Goal: Information Seeking & Learning: Learn about a topic

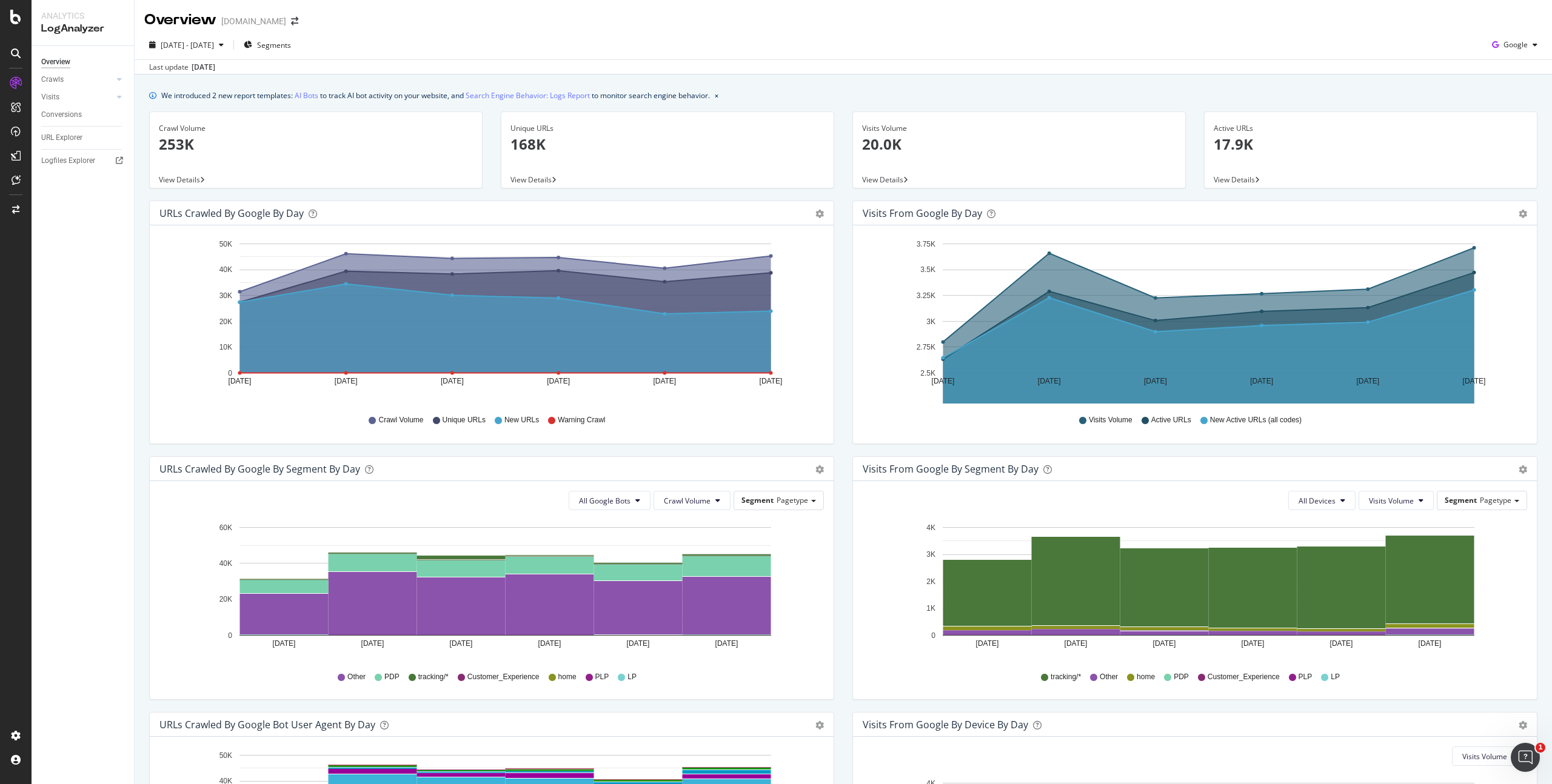
click at [921, 675] on div "tracking/* Other home PDP Customer_Experience PLP LP" at bounding box center [1194, 677] width 652 height 27
click at [67, 79] on link "Crawls" at bounding box center [77, 79] width 72 height 13
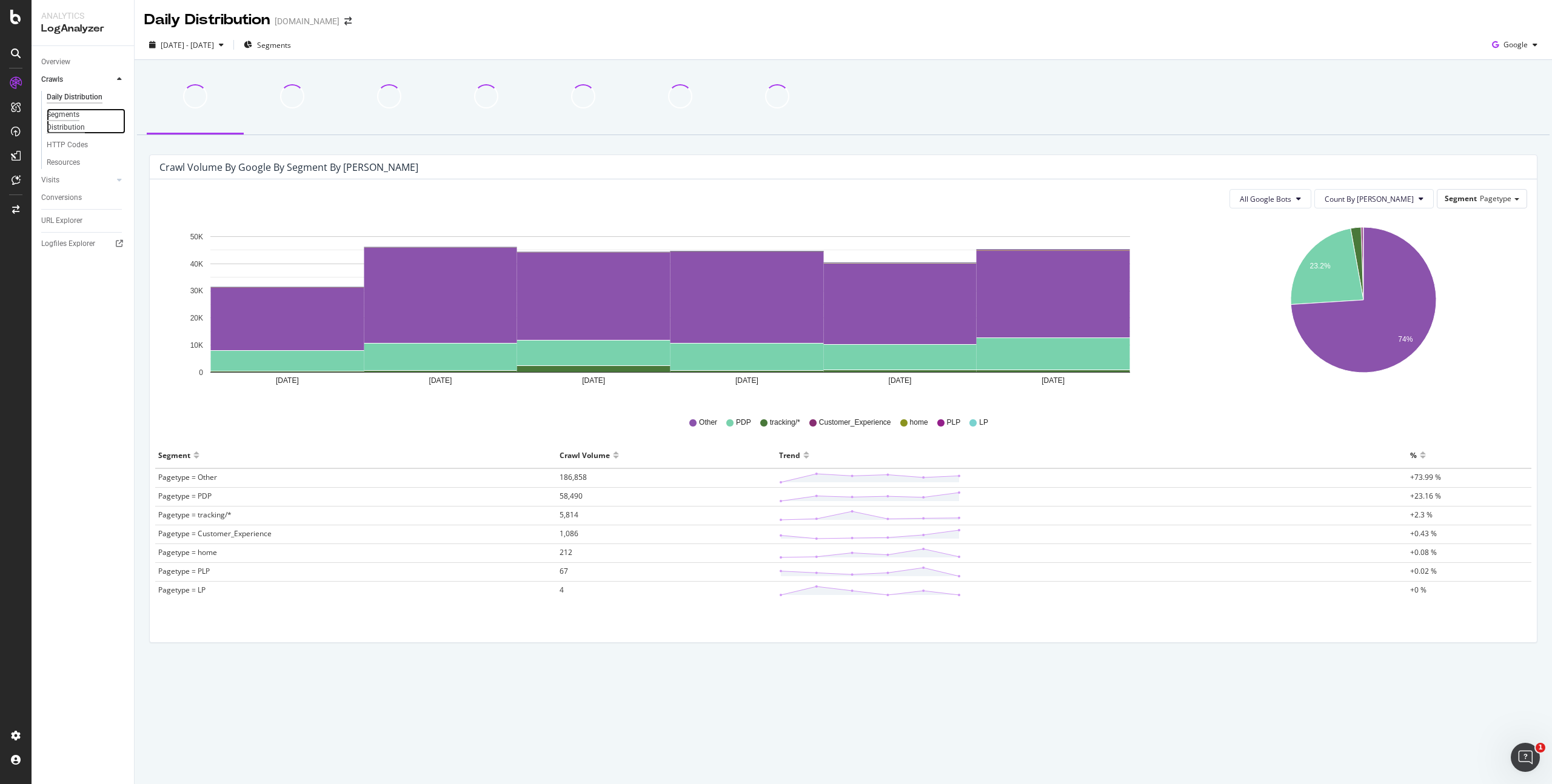
click at [69, 113] on div "Segments Distribution" at bounding box center [80, 121] width 67 height 25
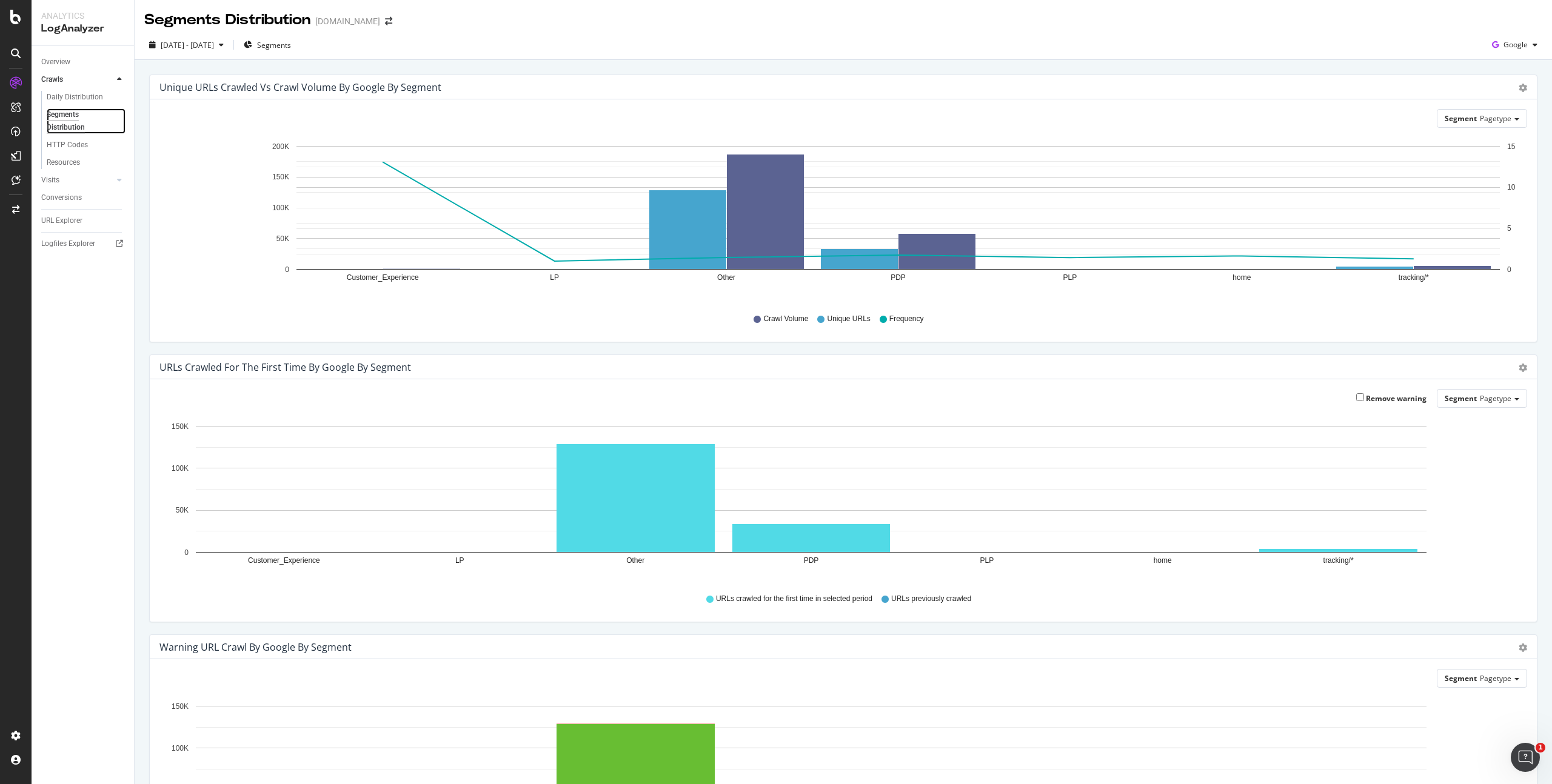
click at [69, 122] on div "Segments Distribution" at bounding box center [80, 121] width 67 height 25
click at [64, 143] on div "HTTP Codes" at bounding box center [67, 145] width 41 height 13
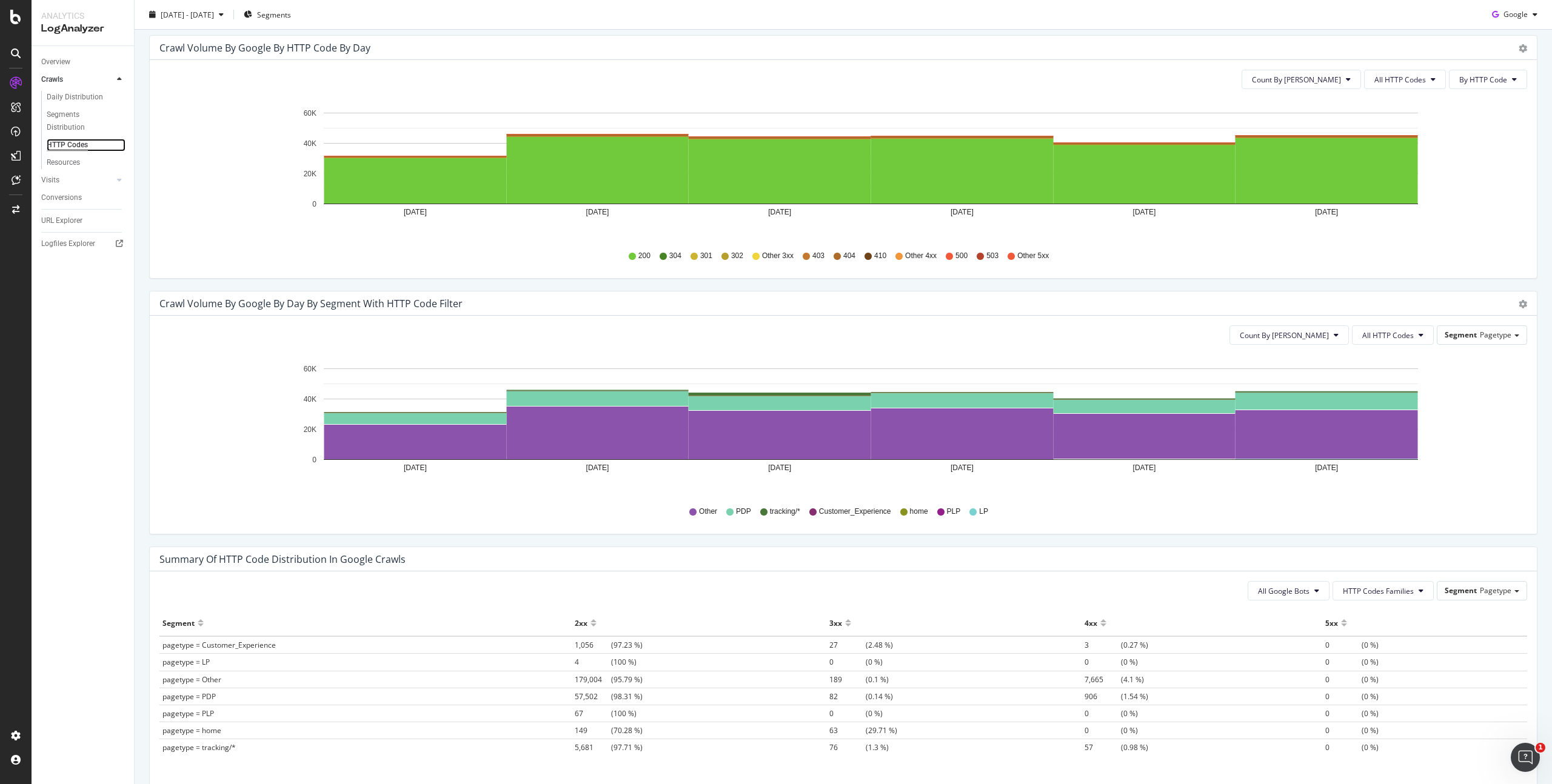
scroll to position [469, 0]
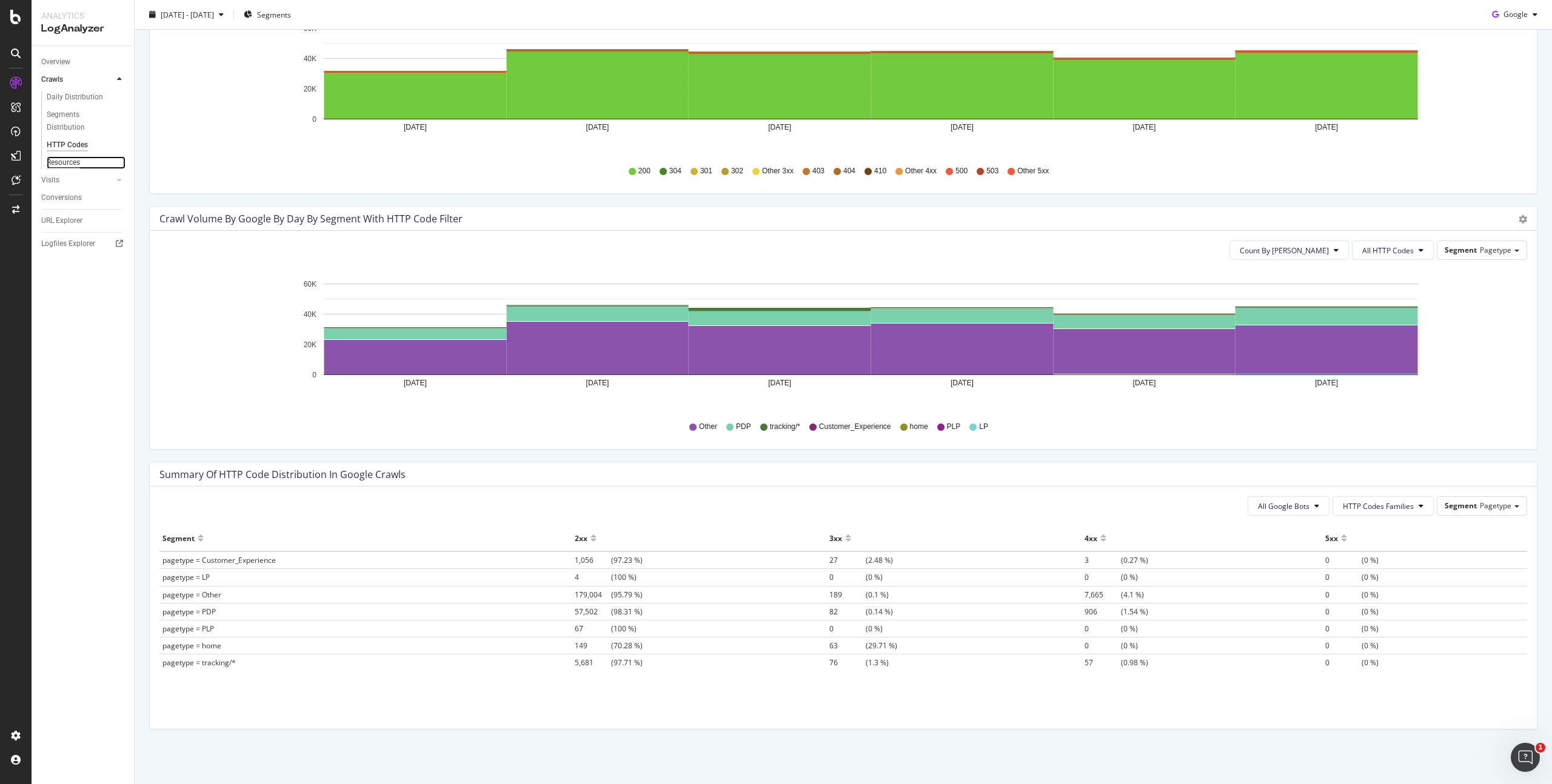
click at [56, 158] on div "Resources" at bounding box center [63, 162] width 33 height 13
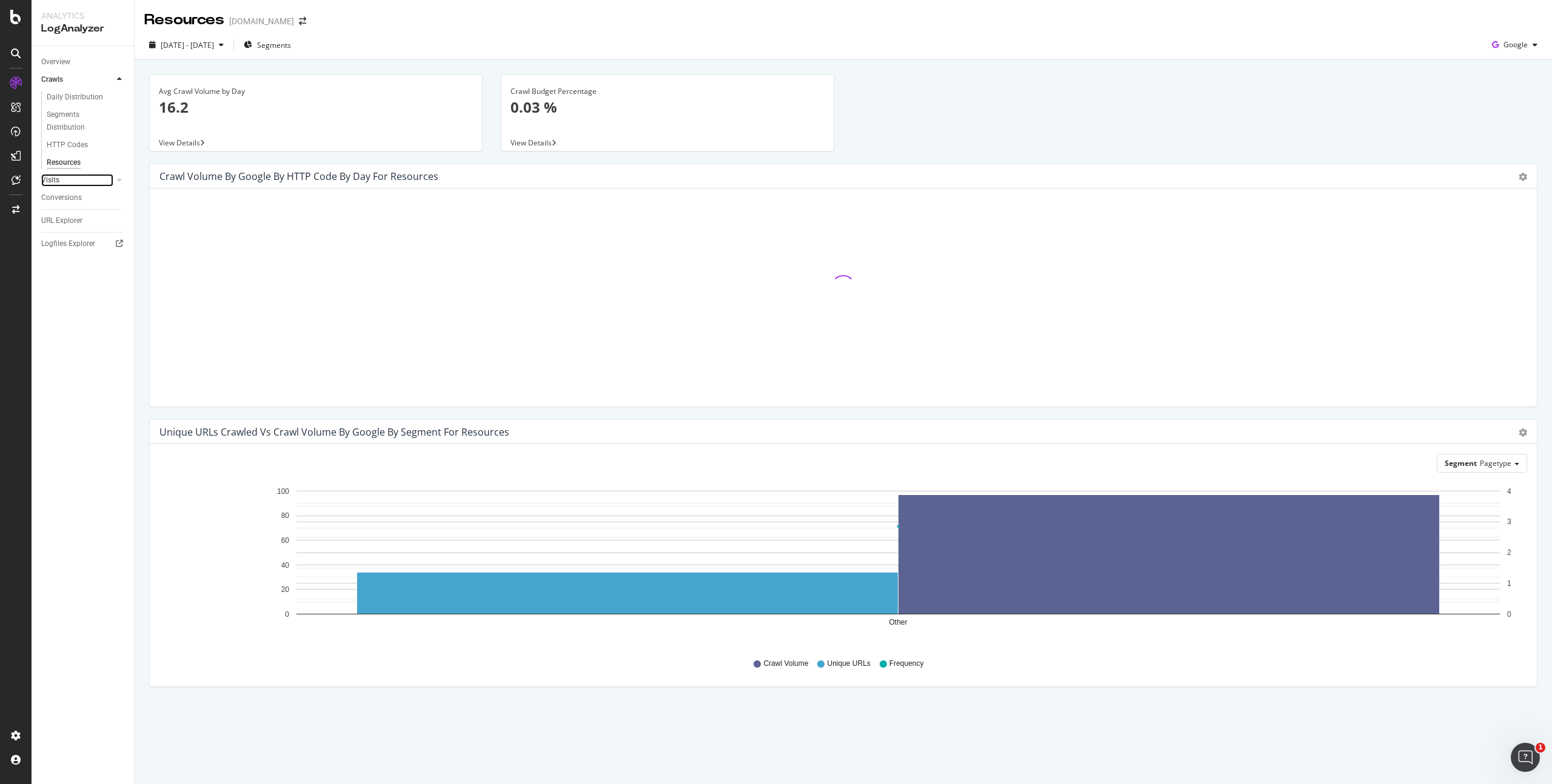
click at [65, 179] on link "Visits" at bounding box center [77, 180] width 72 height 13
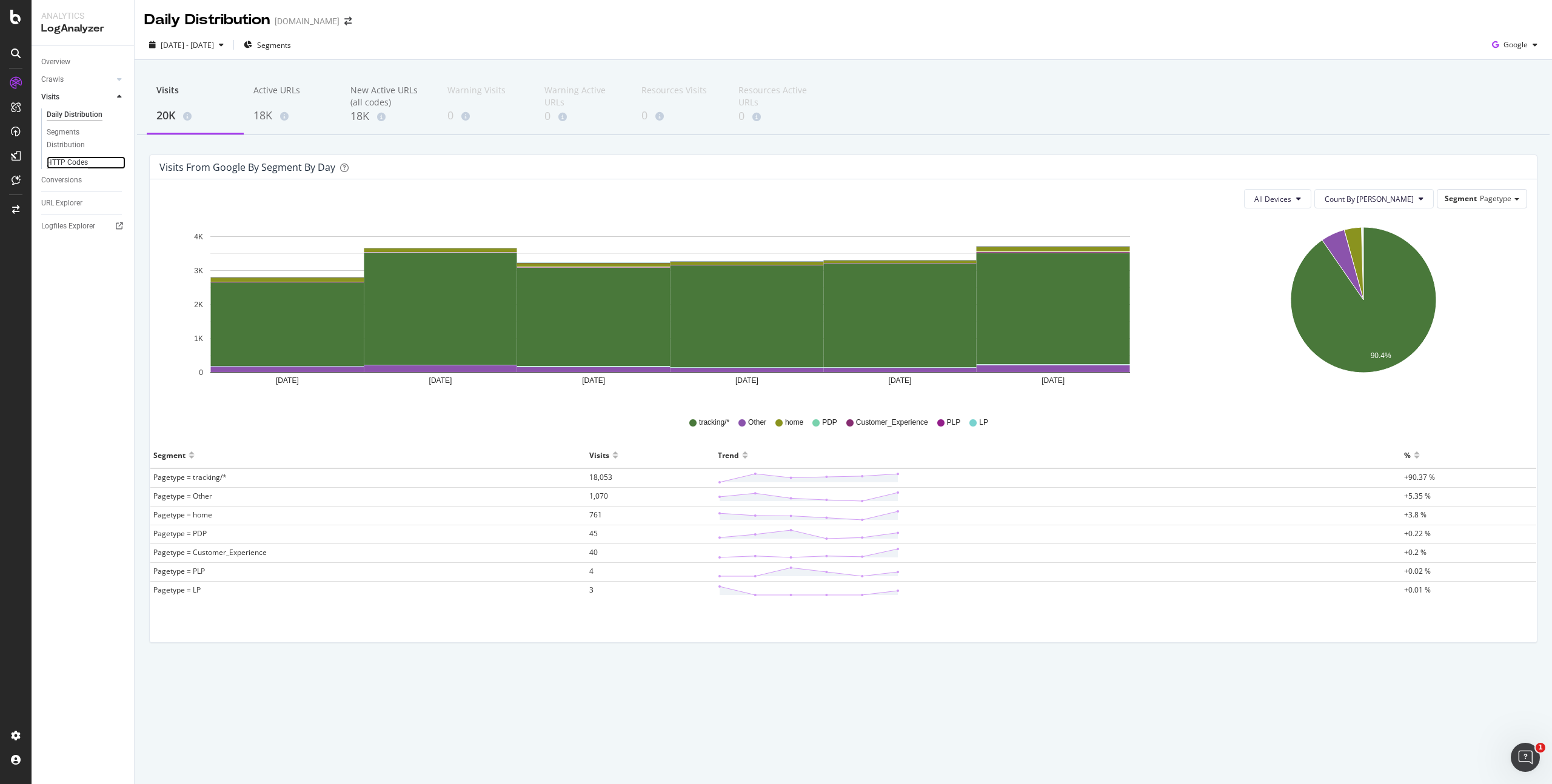
click at [76, 157] on div "HTTP Codes" at bounding box center [67, 162] width 41 height 13
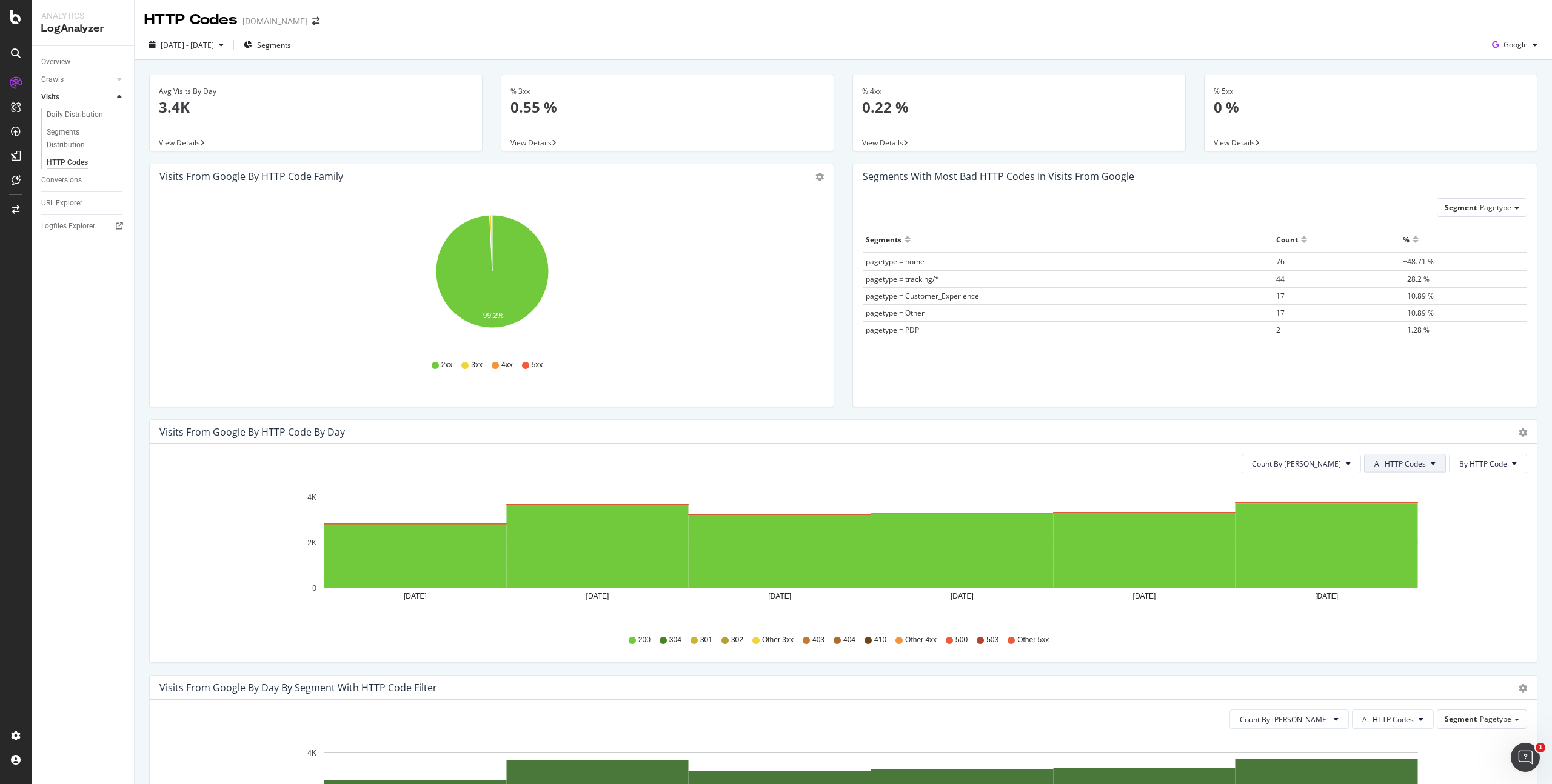
click at [1424, 458] on button "All HTTP Codes" at bounding box center [1405, 464] width 82 height 20
click at [1411, 536] on span "Bad HTTP Codes" at bounding box center [1407, 533] width 61 height 11
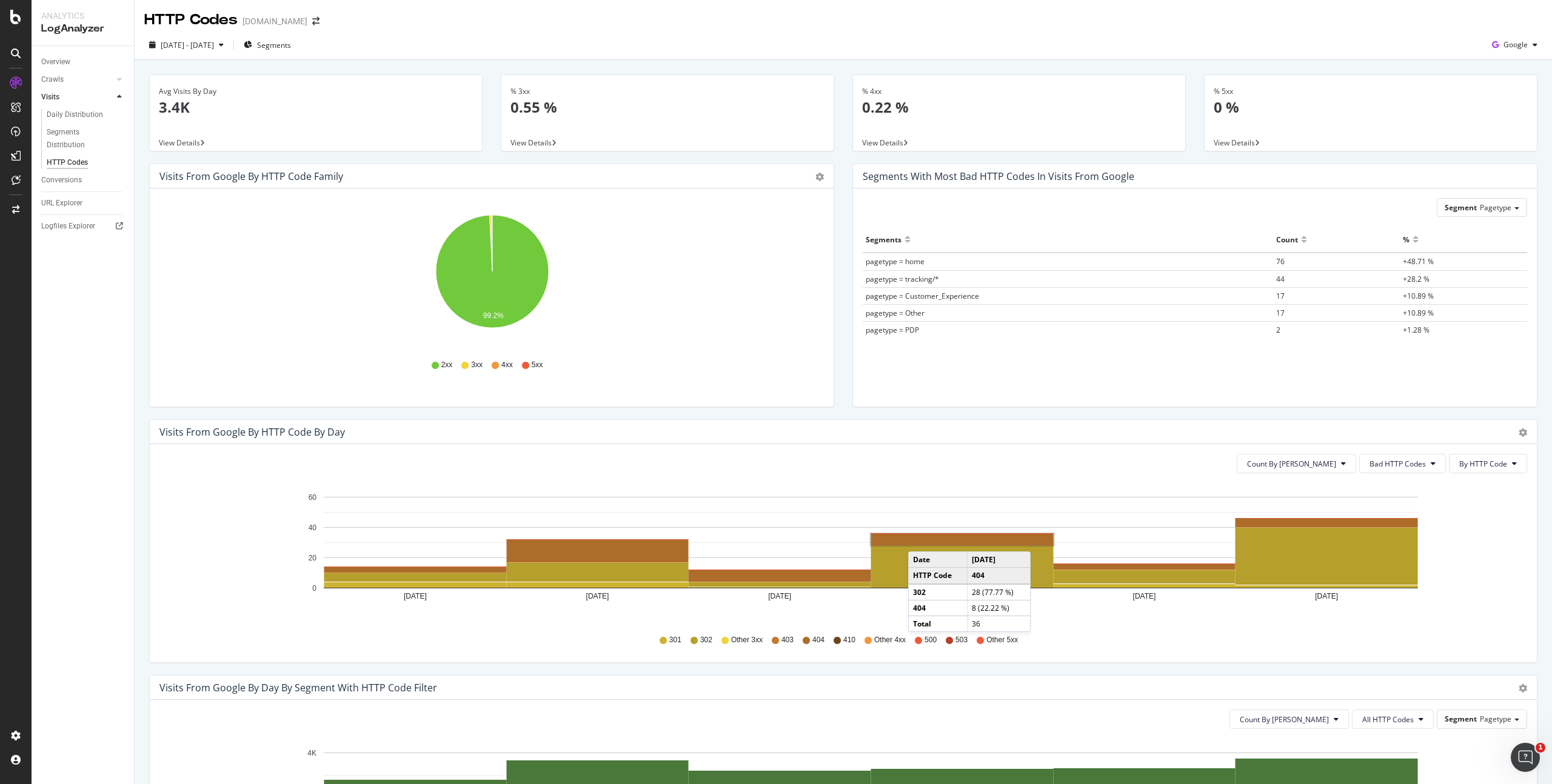
click at [920, 540] on rect "A chart." at bounding box center [962, 540] width 183 height 12
